Goal: Information Seeking & Learning: Learn about a topic

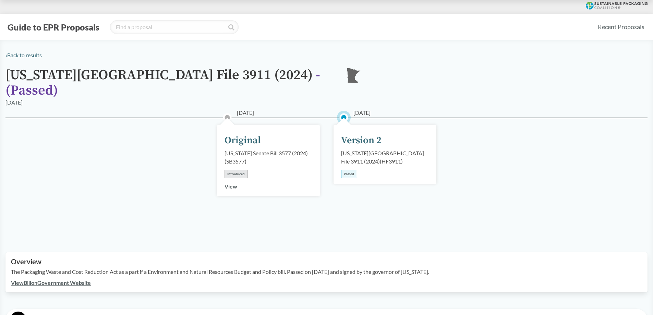
click at [352, 170] on div "Passed" at bounding box center [349, 174] width 16 height 9
click at [360, 133] on div "Version 2" at bounding box center [361, 140] width 40 height 14
click at [343, 135] on div "Version 2" at bounding box center [361, 140] width 40 height 14
click at [343, 136] on div "Version 2" at bounding box center [361, 140] width 40 height 14
click at [348, 149] on div "[US_STATE][GEOGRAPHIC_DATA] File 3911 (2024) ( HF3911 )" at bounding box center [385, 157] width 88 height 16
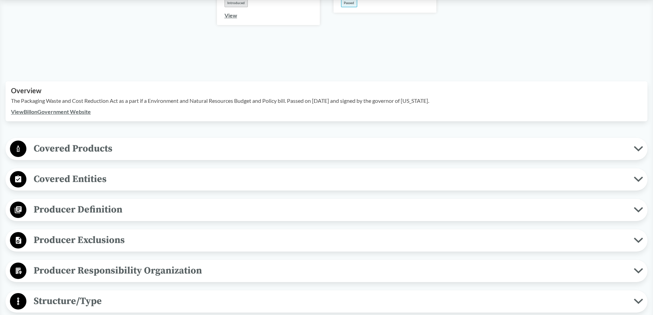
scroll to position [171, 0]
click at [635, 146] on icon at bounding box center [637, 148] width 9 height 5
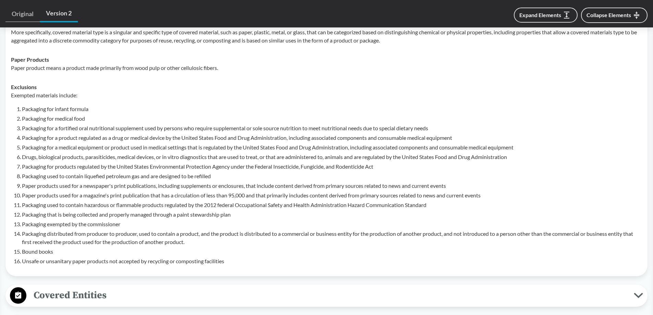
scroll to position [343, 0]
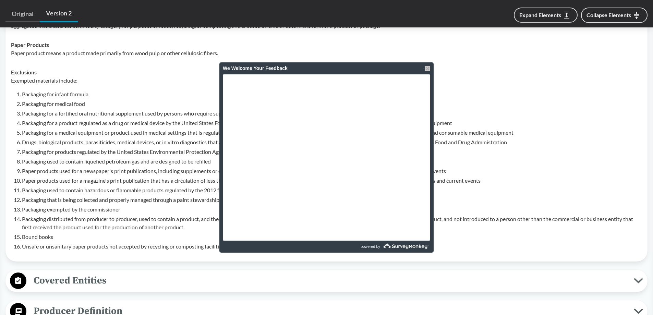
click at [425, 69] on div at bounding box center [426, 68] width 5 height 5
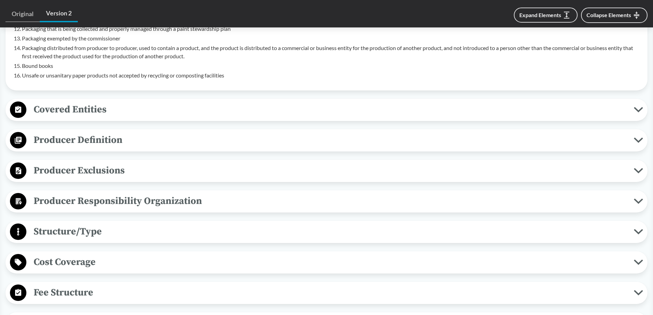
scroll to position [514, 0]
click at [636, 168] on icon at bounding box center [637, 170] width 9 height 5
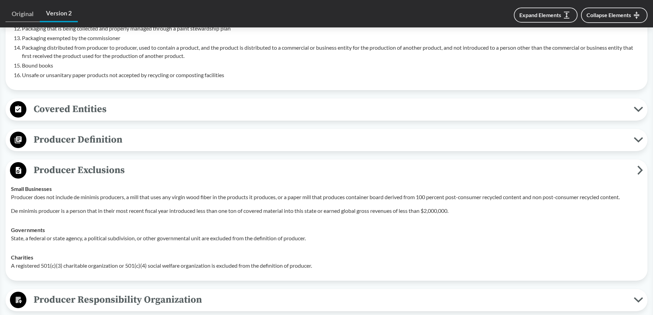
scroll to position [548, 0]
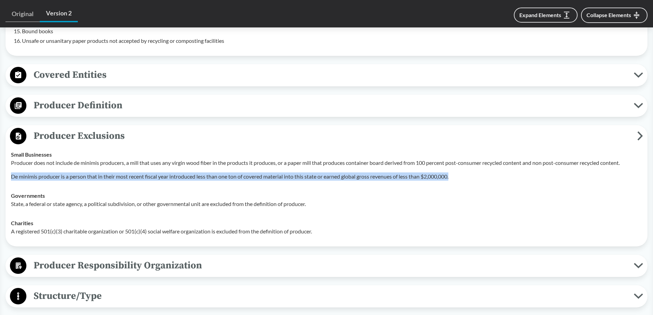
drag, startPoint x: 11, startPoint y: 168, endPoint x: 458, endPoint y: 163, distance: 447.1
click at [458, 172] on p "De minimis producer is a person that in their most recent fiscal year introduce…" at bounding box center [326, 176] width 631 height 8
copy p "De minimis producer is a person that in their most recent fiscal year introduce…"
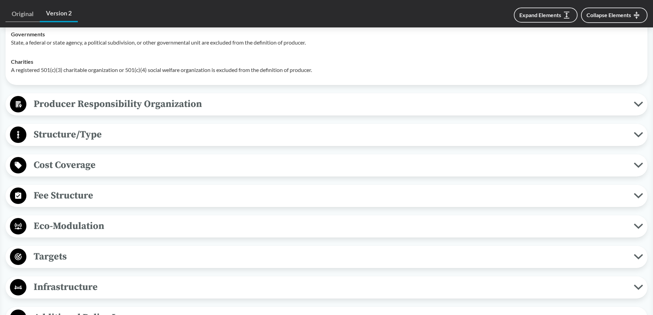
scroll to position [719, 0]
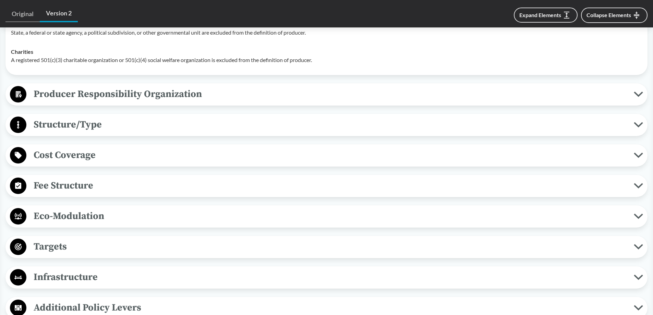
click at [639, 92] on icon at bounding box center [637, 93] width 7 height 3
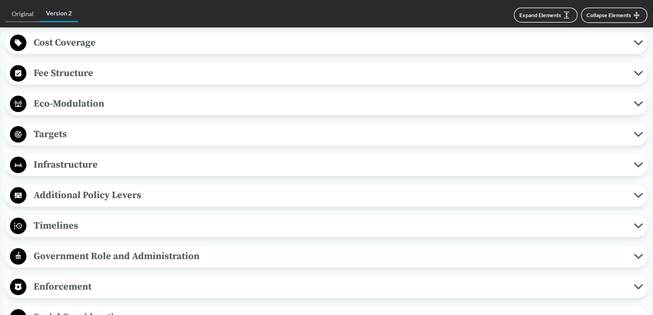
scroll to position [891, 0]
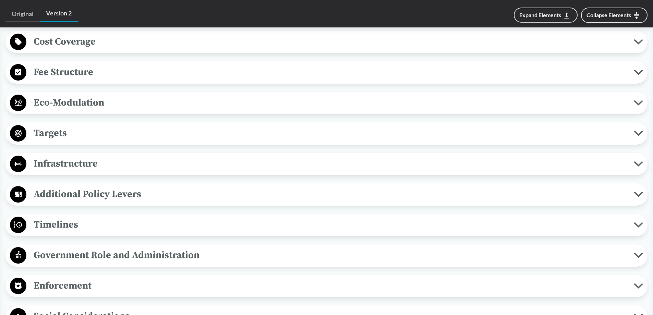
click at [642, 131] on icon at bounding box center [637, 133] width 9 height 5
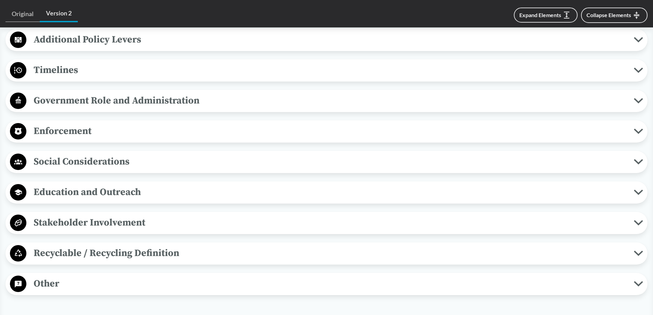
scroll to position [1199, 0]
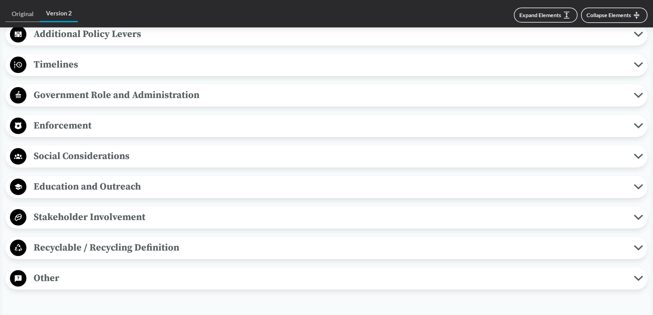
click at [633, 57] on span "Timelines" at bounding box center [329, 64] width 607 height 15
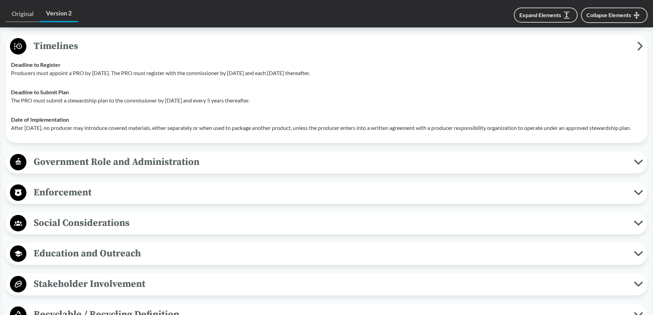
scroll to position [1165, 0]
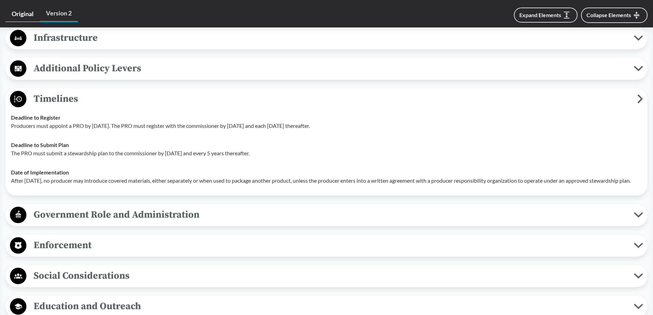
click at [18, 16] on link "Original" at bounding box center [22, 14] width 34 height 16
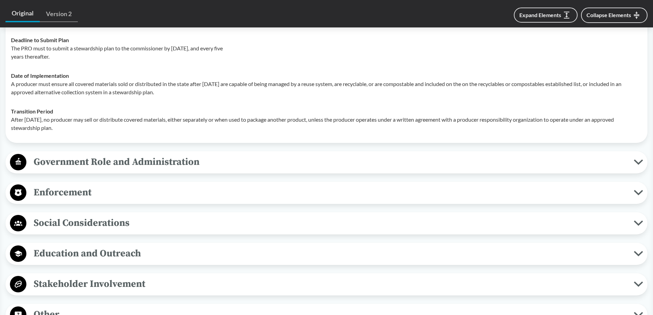
scroll to position [1233, 0]
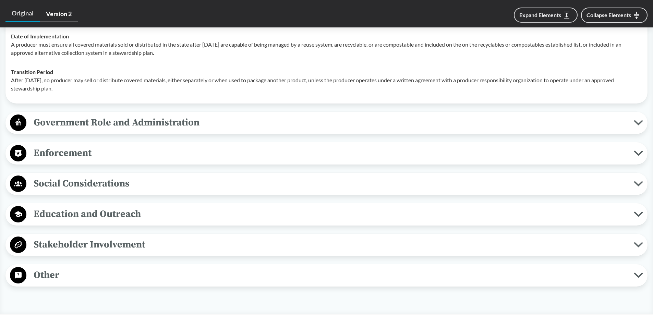
click at [61, 16] on link "Version 2" at bounding box center [59, 14] width 38 height 16
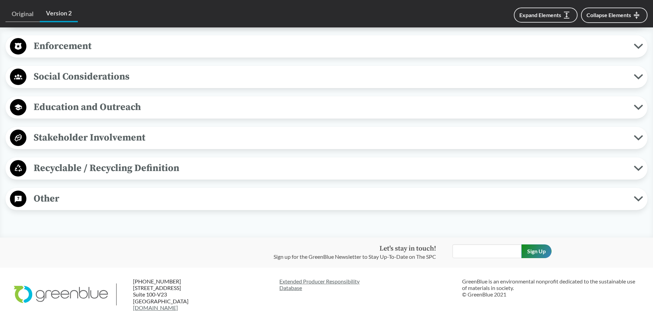
scroll to position [1233, 0]
